Goal: Transaction & Acquisition: Purchase product/service

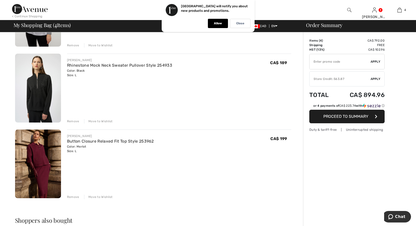
scroll to position [201, 0]
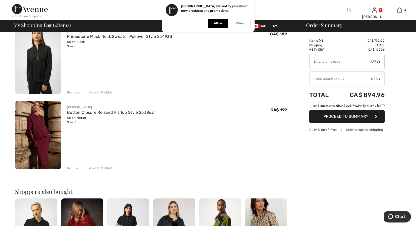
click at [68, 168] on div "Remove" at bounding box center [73, 168] width 12 height 5
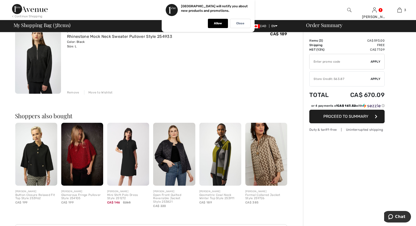
click at [266, 165] on img at bounding box center [266, 154] width 42 height 63
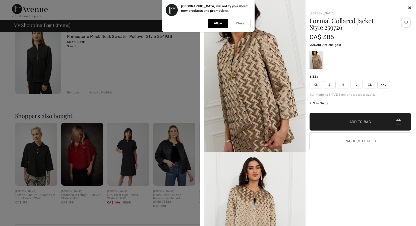
click at [180, 212] on div at bounding box center [208, 113] width 416 height 226
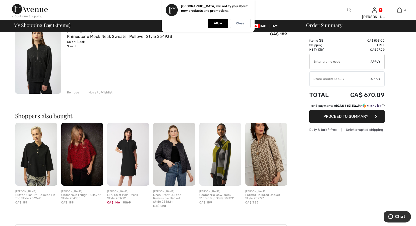
click at [128, 159] on img at bounding box center [128, 154] width 42 height 63
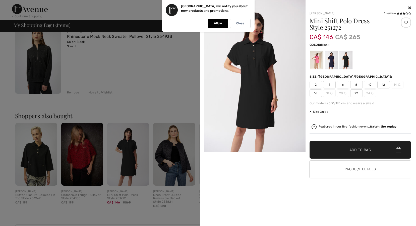
click at [346, 63] on div at bounding box center [345, 60] width 13 height 19
click at [331, 65] on div at bounding box center [331, 60] width 13 height 19
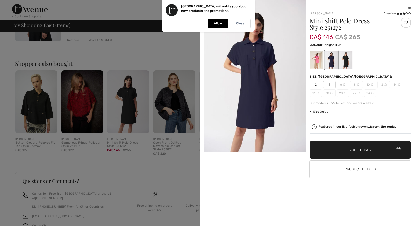
scroll to position [276, 0]
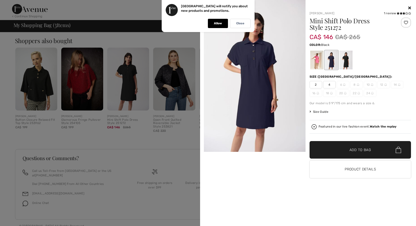
click at [345, 61] on div at bounding box center [345, 60] width 13 height 19
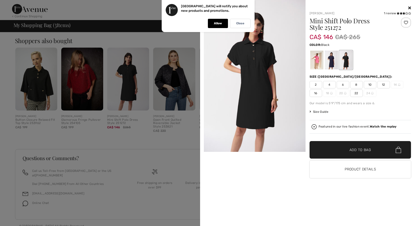
click at [183, 165] on div at bounding box center [208, 113] width 416 height 226
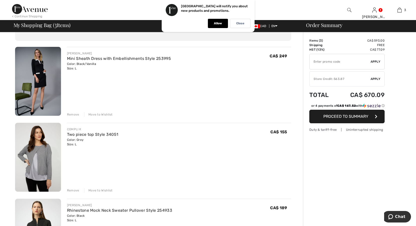
scroll to position [0, 0]
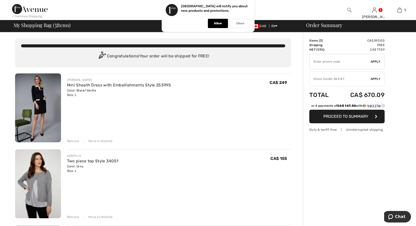
click at [241, 23] on p "Close" at bounding box center [240, 24] width 8 height 4
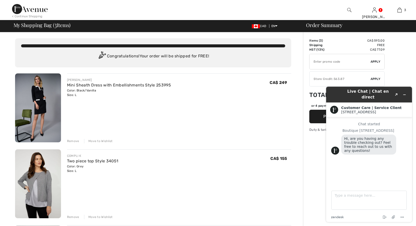
click at [224, 192] on div "COMPLI K Two piece top Style 34051 Color: Grey Size: L Final Sale CA$ 155 CA$ 1…" at bounding box center [179, 185] width 224 height 70
click at [280, 132] on div "[PERSON_NAME] Mini Sheath Dress with Embellishments Style 253995 Color: Black/V…" at bounding box center [179, 109] width 224 height 70
click at [404, 93] on icon "Minimize widget" at bounding box center [405, 95] width 4 height 4
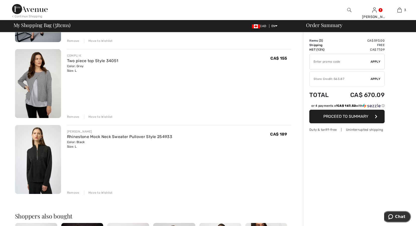
scroll to position [75, 0]
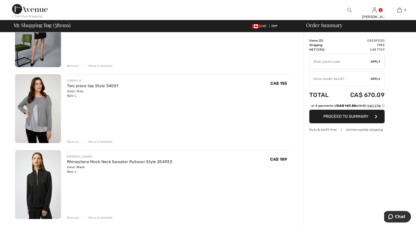
click at [362, 63] on input "TEXT" at bounding box center [339, 61] width 61 height 15
click at [349, 78] on div "Store Credit: 563.87" at bounding box center [339, 79] width 61 height 5
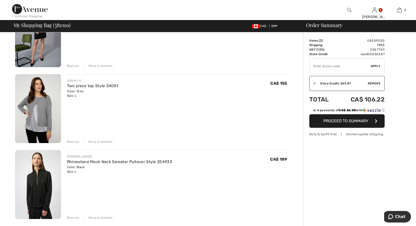
click at [358, 121] on span "Proceed to Summary" at bounding box center [345, 121] width 45 height 5
